Goal: Find specific page/section: Find specific page/section

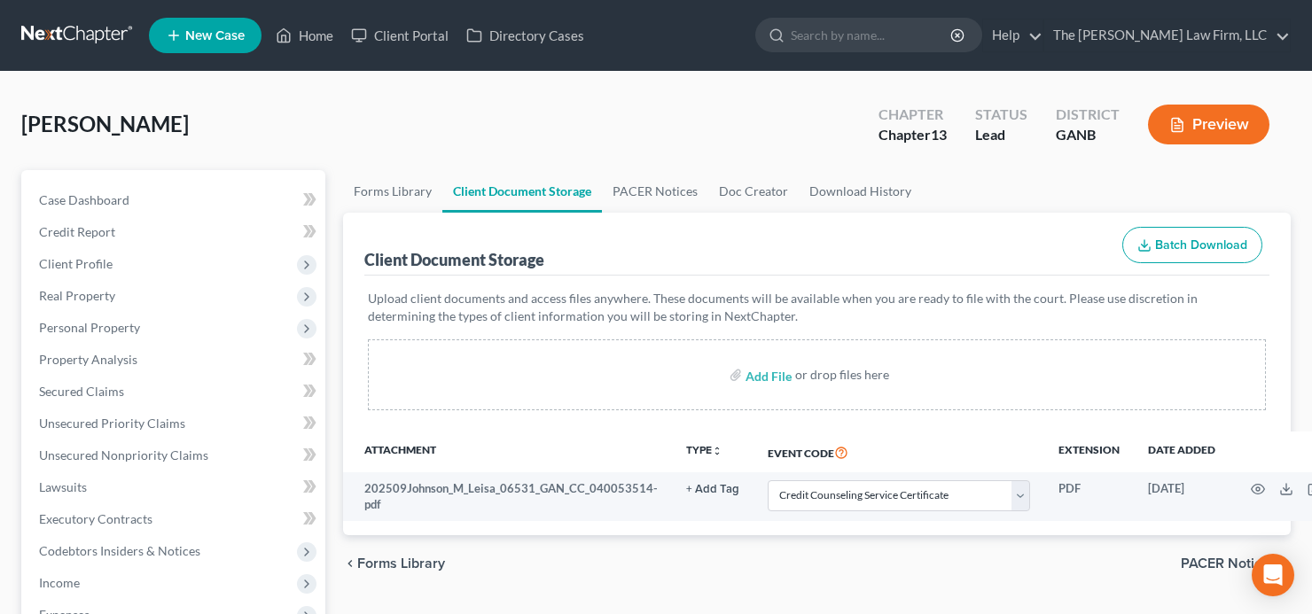
select select "5"
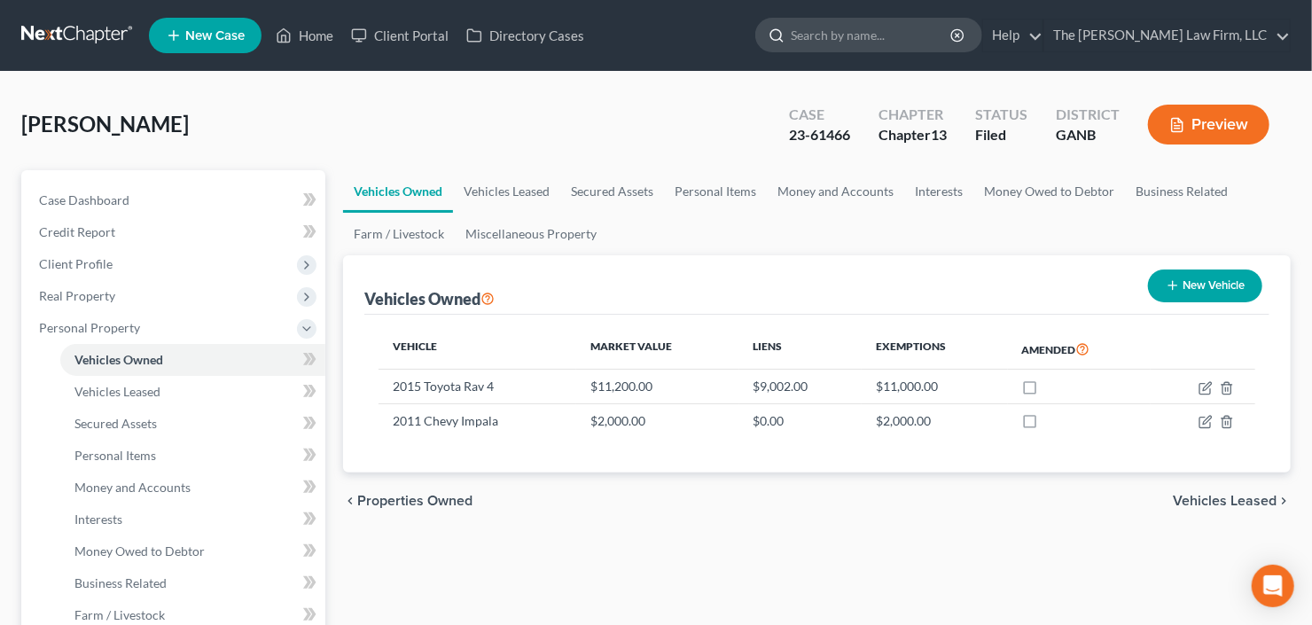
click at [894, 51] on div at bounding box center [868, 35] width 227 height 35
click at [897, 43] on input "search" at bounding box center [871, 35] width 162 height 33
type input "dorchy"
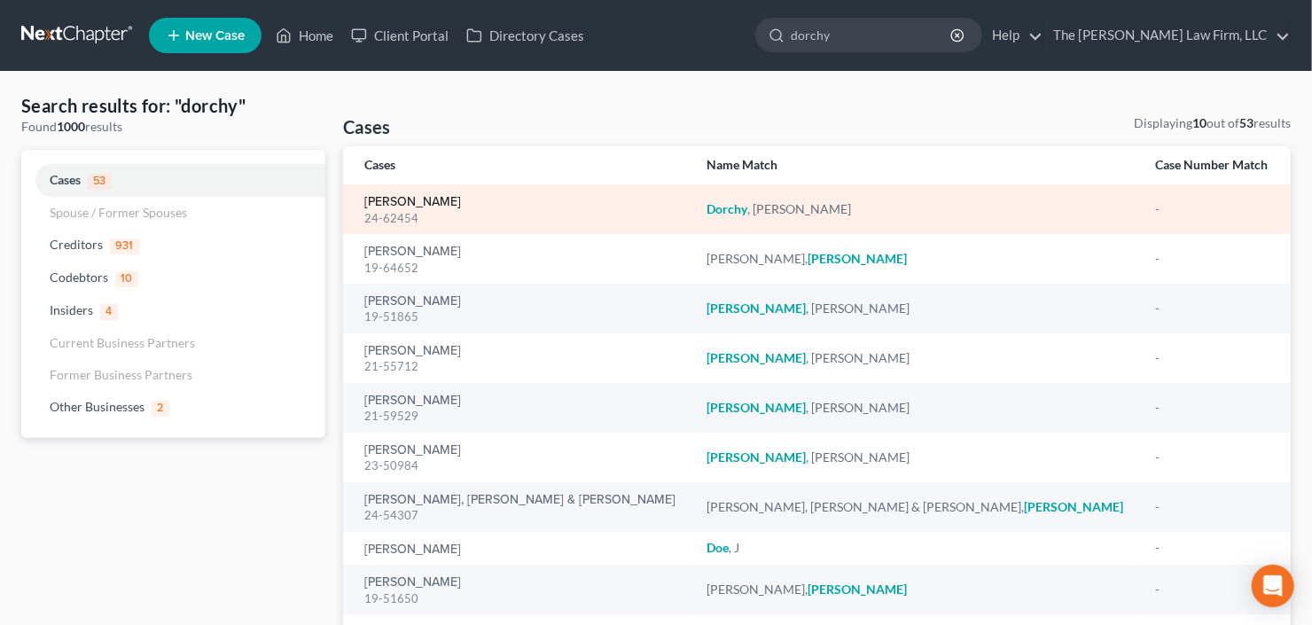
click at [403, 204] on link "[PERSON_NAME]" at bounding box center [412, 202] width 97 height 12
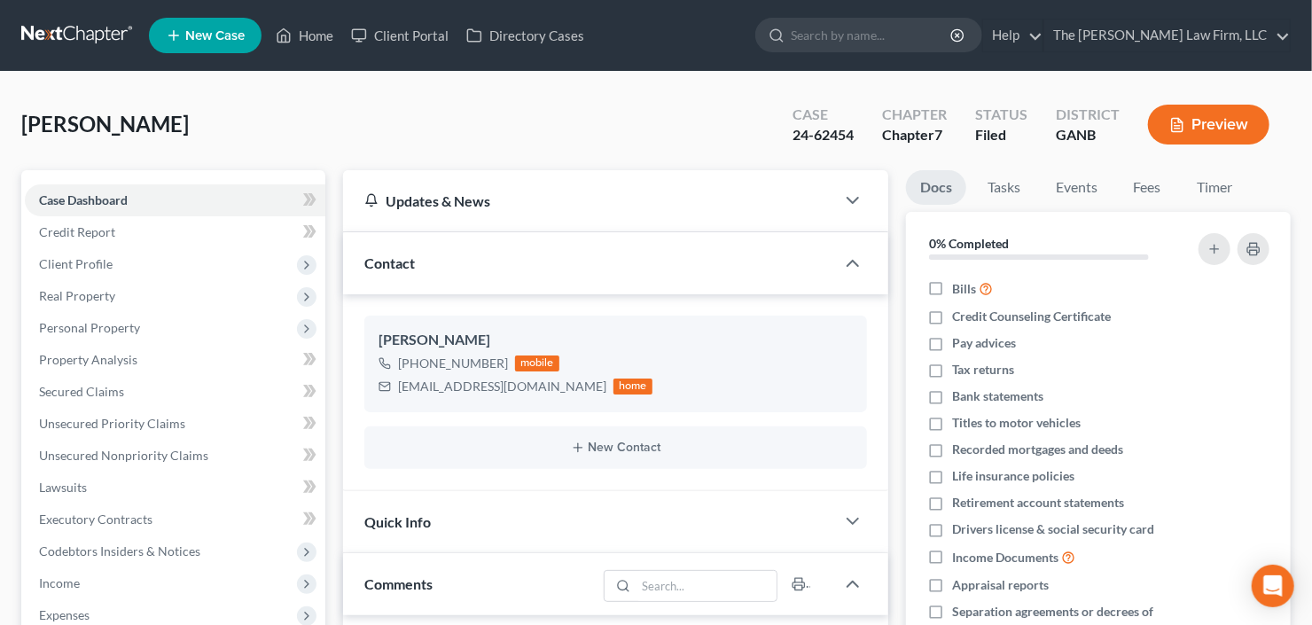
scroll to position [28, 0]
click at [883, 28] on input "search" at bounding box center [871, 35] width 162 height 33
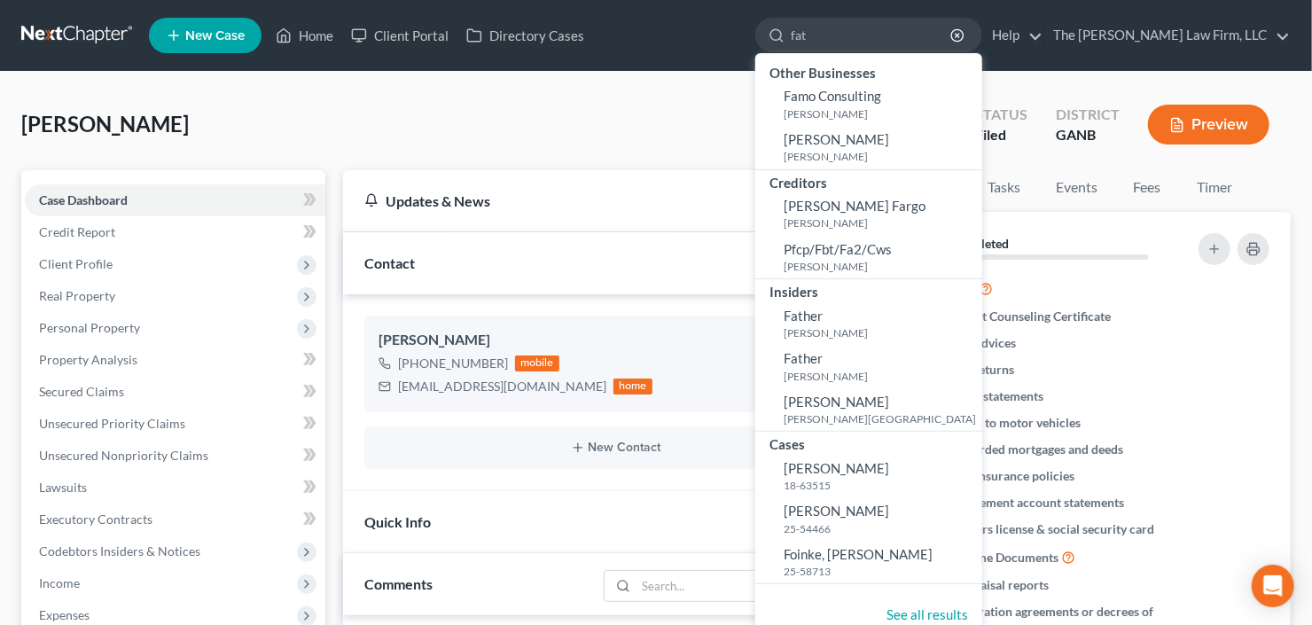
type input "fat"
